Goal: Task Accomplishment & Management: Manage account settings

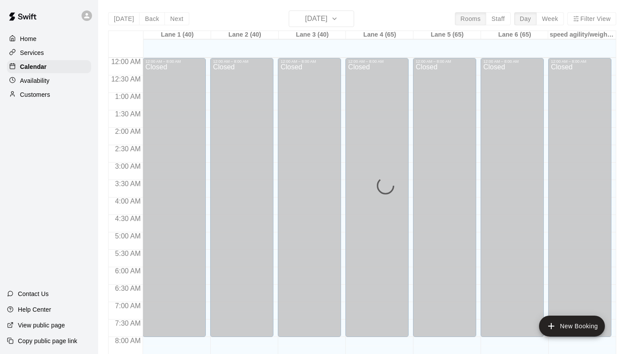
scroll to position [451, 0]
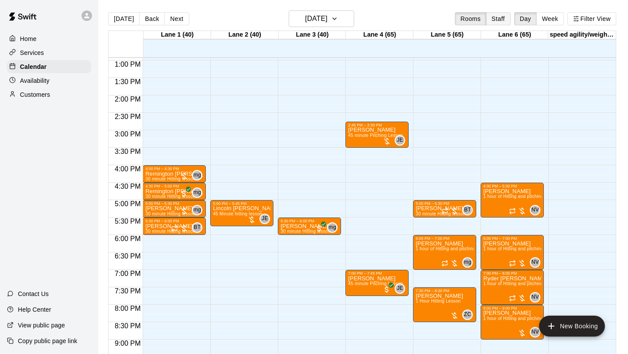
click at [497, 22] on button "Staff" at bounding box center [498, 18] width 25 height 13
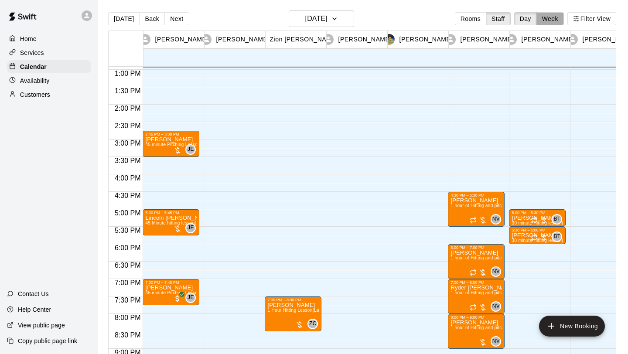
click at [555, 21] on button "Week" at bounding box center [550, 18] width 27 height 13
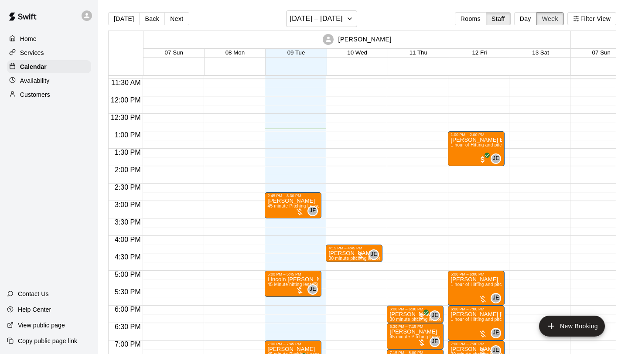
scroll to position [469, 0]
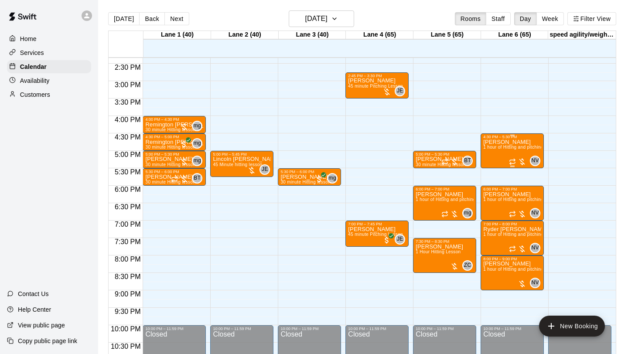
scroll to position [500, 0]
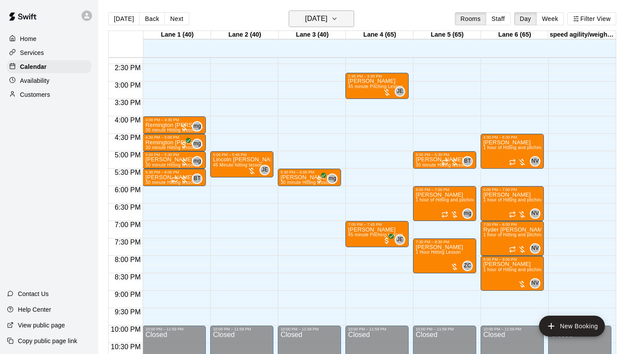
click at [338, 17] on icon "button" at bounding box center [334, 19] width 7 height 10
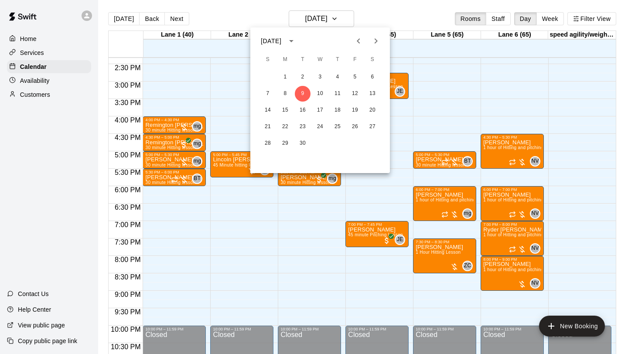
click at [375, 7] on div at bounding box center [314, 177] width 628 height 354
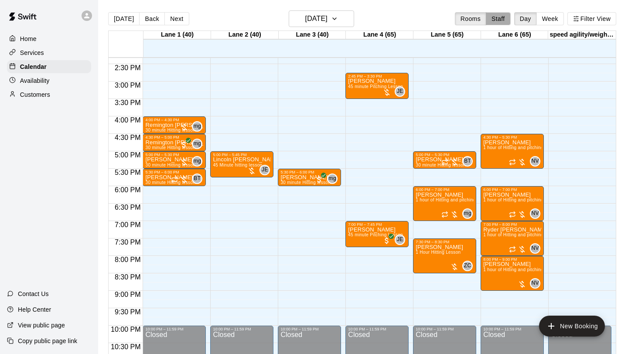
click at [490, 13] on button "Staff" at bounding box center [498, 18] width 25 height 13
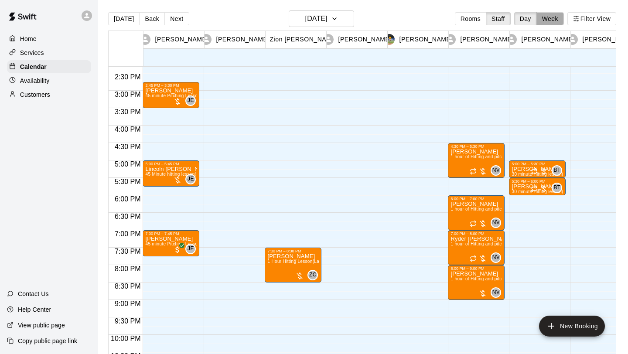
click at [553, 19] on button "Week" at bounding box center [550, 18] width 27 height 13
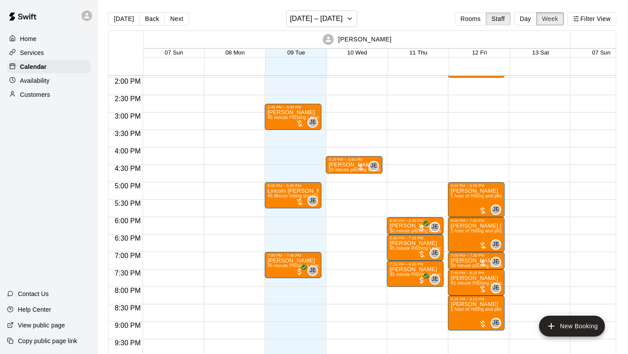
scroll to position [466, 0]
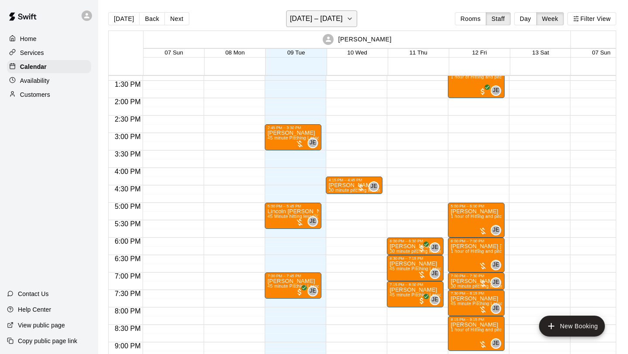
click at [353, 20] on icon "button" at bounding box center [349, 19] width 7 height 10
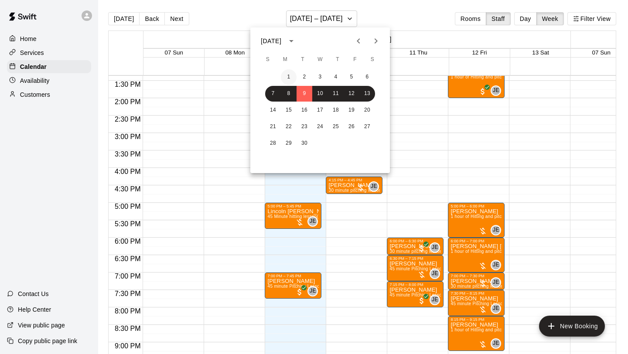
click at [289, 78] on button "1" at bounding box center [289, 77] width 16 height 16
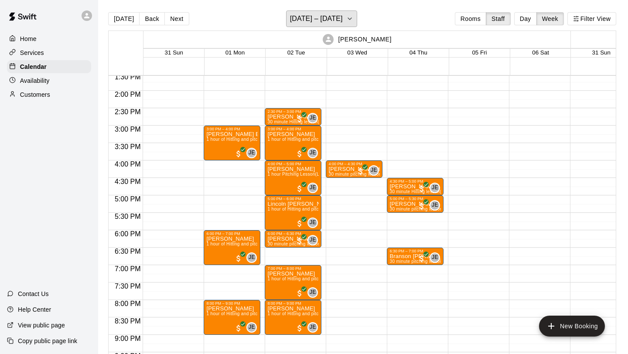
scroll to position [465, 0]
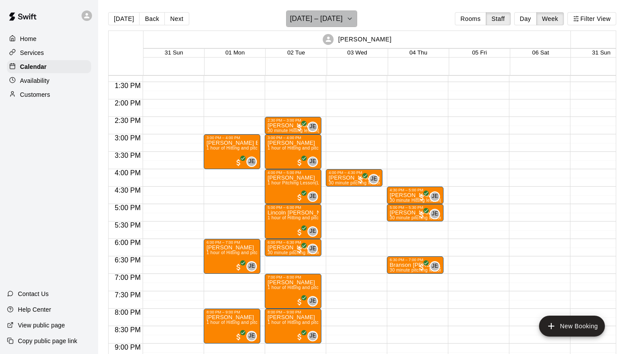
click at [353, 18] on icon "button" at bounding box center [349, 19] width 7 height 10
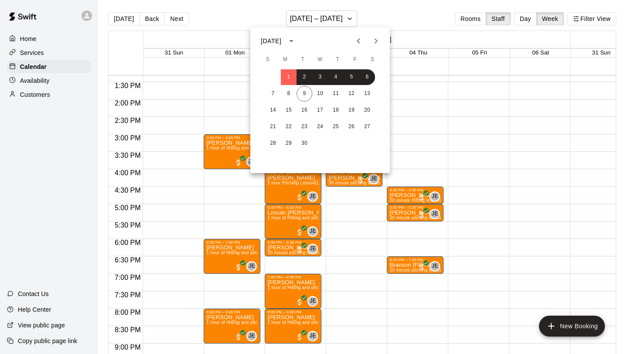
click at [359, 41] on icon "Previous month" at bounding box center [358, 41] width 10 height 10
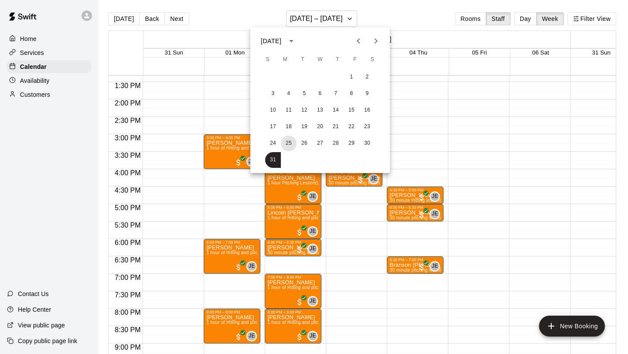
click at [288, 144] on button "25" at bounding box center [289, 144] width 16 height 16
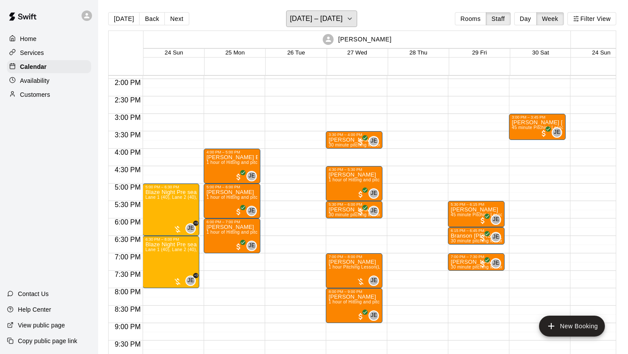
scroll to position [485, 0]
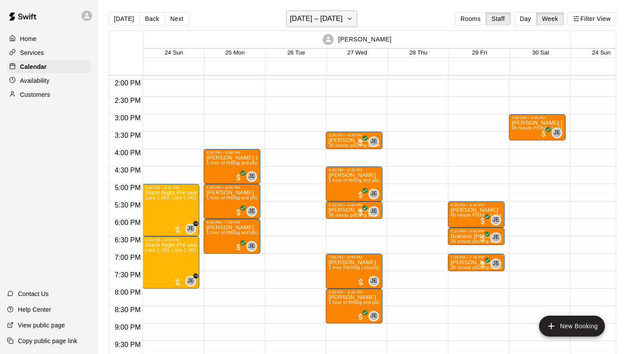
click at [346, 16] on icon "button" at bounding box center [349, 19] width 7 height 10
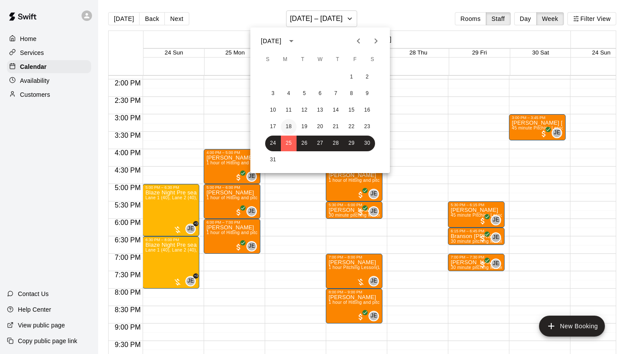
click at [292, 126] on button "18" at bounding box center [289, 127] width 16 height 16
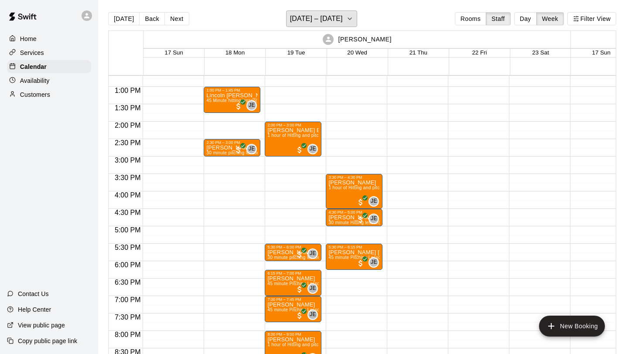
scroll to position [443, 0]
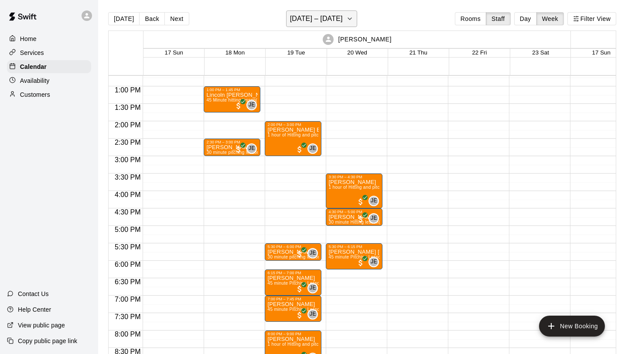
click at [340, 12] on button "August 17 – 23" at bounding box center [321, 18] width 71 height 17
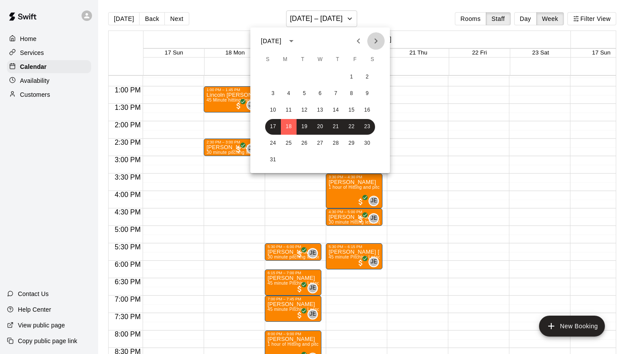
click at [377, 45] on icon "Next month" at bounding box center [376, 41] width 10 height 10
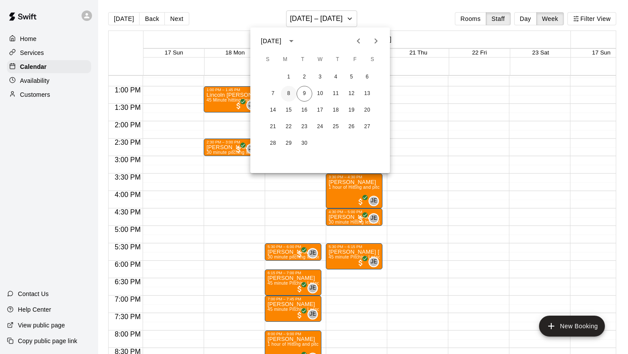
click at [288, 92] on button "8" at bounding box center [289, 94] width 16 height 16
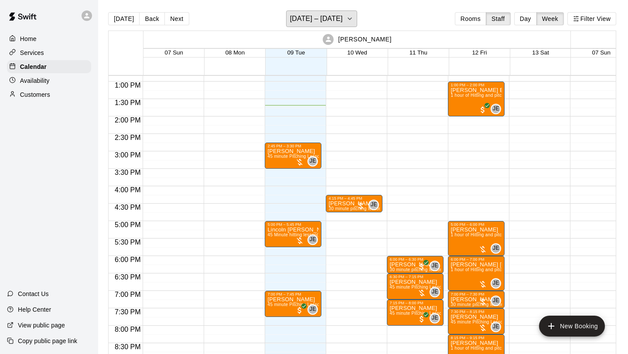
scroll to position [449, 0]
